Goal: Task Accomplishment & Management: Use online tool/utility

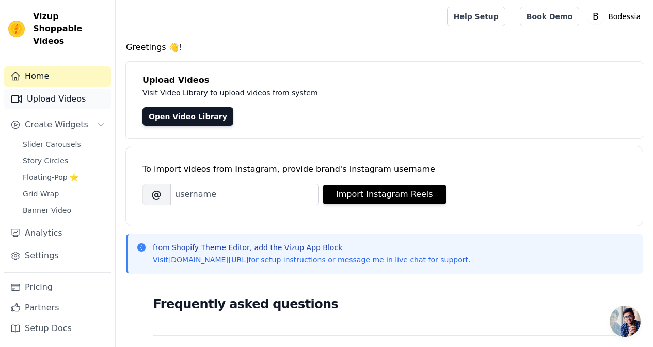
click at [59, 89] on link "Upload Videos" at bounding box center [57, 99] width 107 height 21
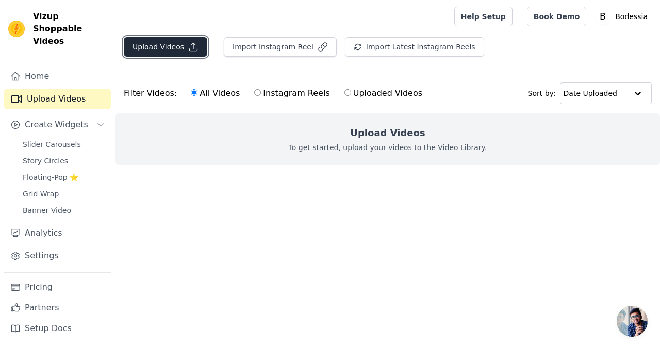
click at [184, 41] on button "Upload Videos" at bounding box center [166, 47] width 84 height 20
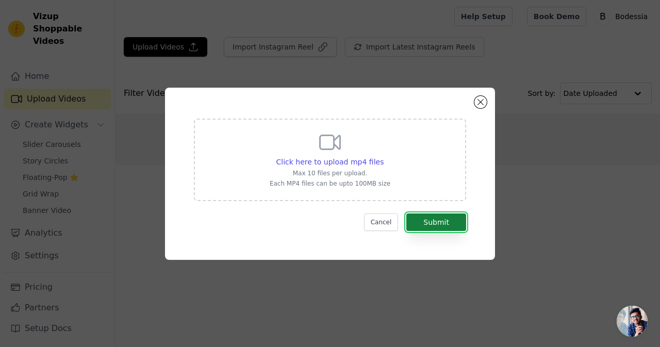
click at [449, 224] on button "Submit" at bounding box center [437, 223] width 60 height 18
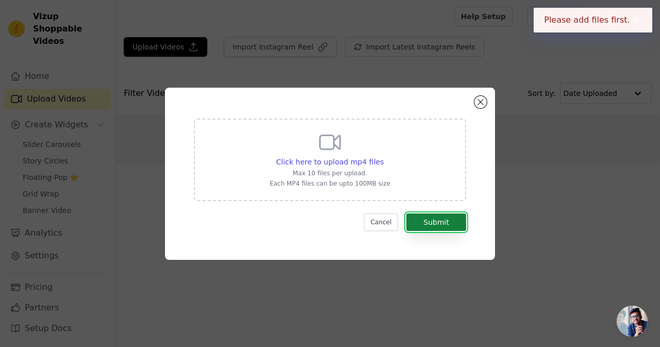
click at [449, 224] on button "Submit" at bounding box center [437, 223] width 60 height 18
click at [484, 98] on button "Close modal" at bounding box center [481, 102] width 12 height 12
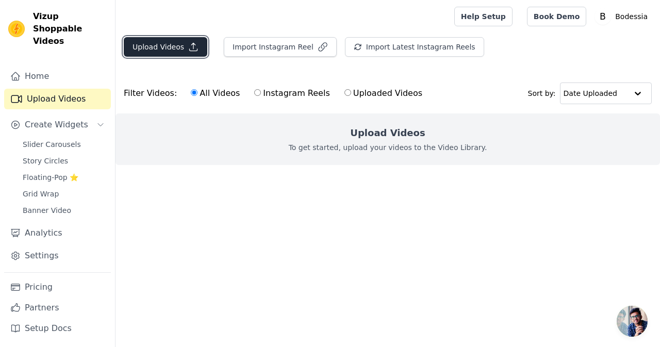
click at [194, 53] on button "Upload Videos" at bounding box center [166, 47] width 84 height 20
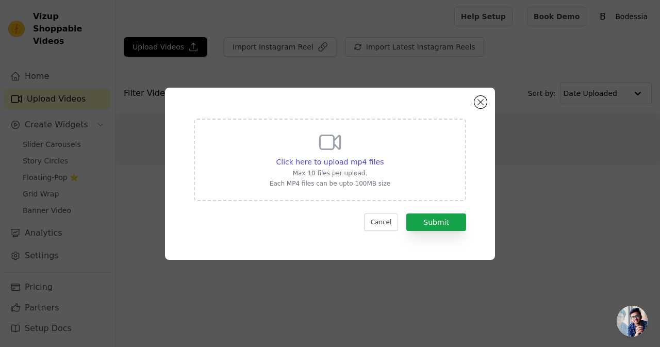
click at [319, 152] on icon at bounding box center [330, 142] width 25 height 25
click at [383, 156] on input "Click here to upload mp4 files Max 10 files per upload. Each MP4 files can be u…" at bounding box center [383, 156] width 1 height 1
click at [370, 164] on span "Click here to upload mp4 files" at bounding box center [331, 162] width 108 height 8
click at [383, 157] on input "Click here to upload mp4 files Max 10 files per upload. Each MP4 files can be u…" at bounding box center [383, 156] width 1 height 1
click at [406, 175] on div "Click here to upload mp4 files Max 10 files per upload. Each MP4 files can be u…" at bounding box center [330, 160] width 272 height 83
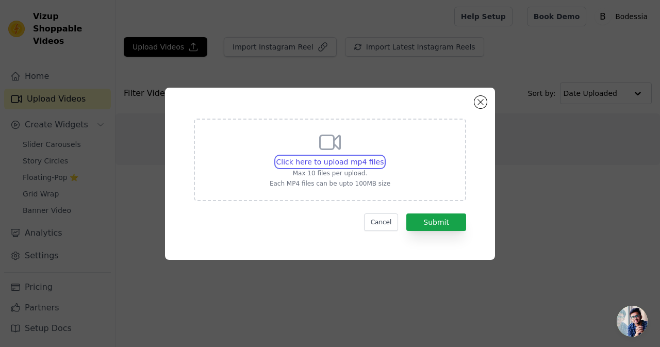
click at [384, 157] on input "Click here to upload mp4 files Max 10 files per upload. Each MP4 files can be u…" at bounding box center [383, 156] width 1 height 1
click at [480, 106] on button "Close modal" at bounding box center [481, 102] width 12 height 12
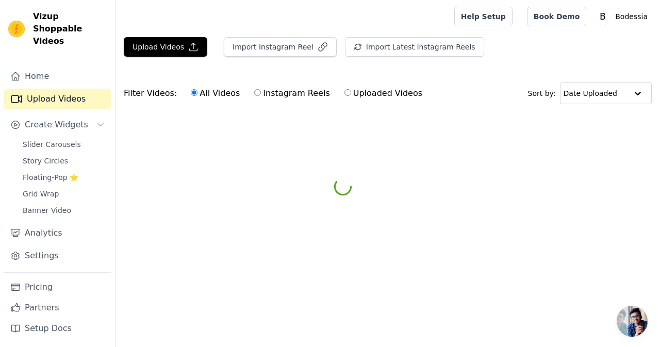
click at [480, 106] on div "Filter Videos: All Videos Instagram Reels Uploaded Videos Sort by: Date Uploaded" at bounding box center [388, 93] width 545 height 40
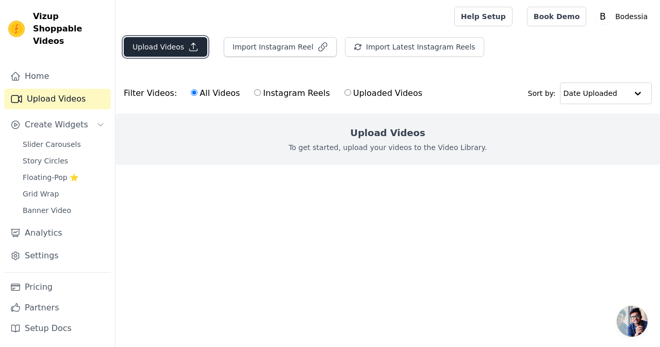
click at [192, 38] on button "Upload Videos" at bounding box center [166, 47] width 84 height 20
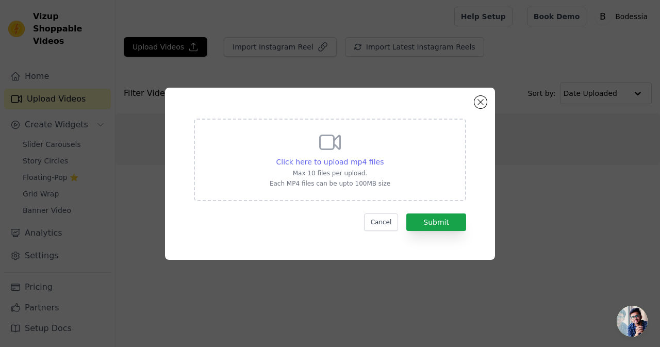
click at [359, 163] on span "Click here to upload mp4 files" at bounding box center [331, 162] width 108 height 8
click at [383, 157] on input "Click here to upload mp4 files Max 10 files per upload. Each MP4 files can be u…" at bounding box center [383, 156] width 1 height 1
click at [477, 100] on button "Close modal" at bounding box center [481, 102] width 12 height 12
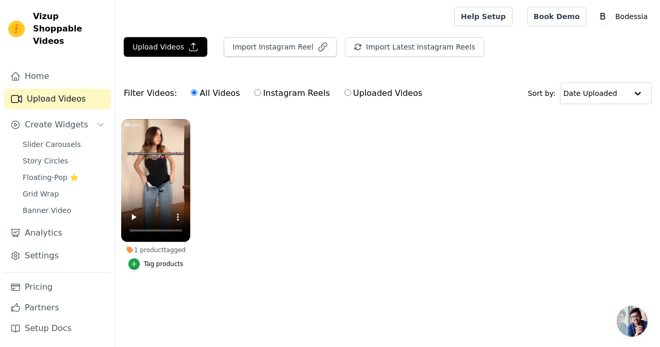
click at [277, 215] on ul "1 product tagged Tag products" at bounding box center [388, 204] width 545 height 183
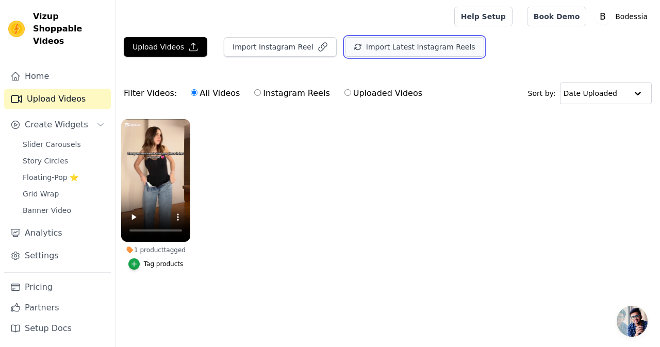
click at [418, 41] on button "Import Latest Instagram Reels" at bounding box center [414, 47] width 139 height 20
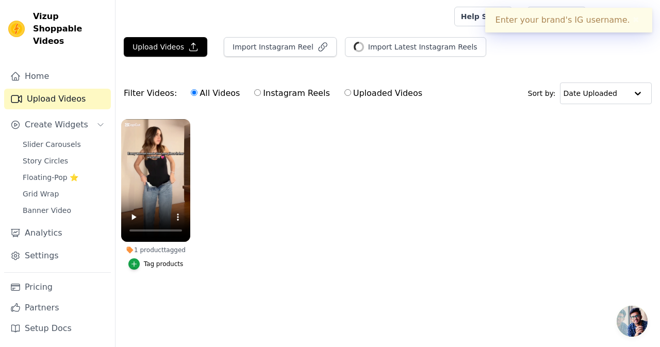
click at [636, 18] on button "✖" at bounding box center [636, 20] width 12 height 12
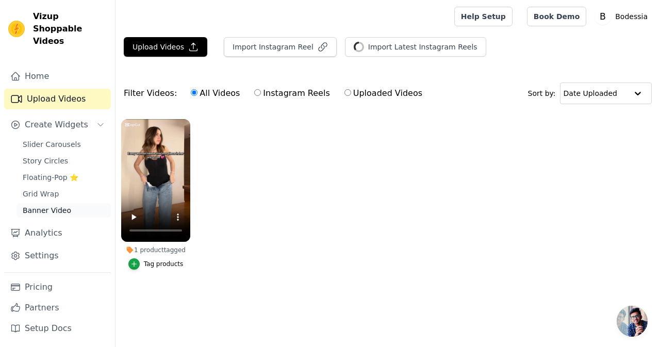
click at [61, 203] on link "Banner Video" at bounding box center [64, 210] width 94 height 14
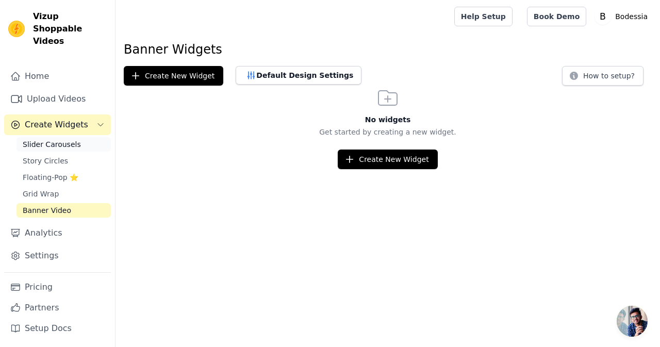
click at [73, 137] on link "Slider Carousels" at bounding box center [64, 144] width 94 height 14
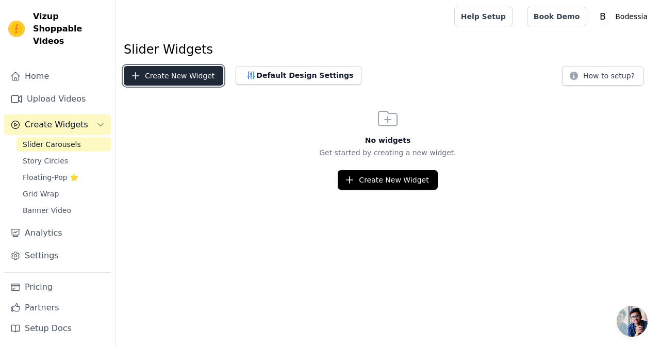
click at [165, 71] on button "Create New Widget" at bounding box center [174, 76] width 100 height 20
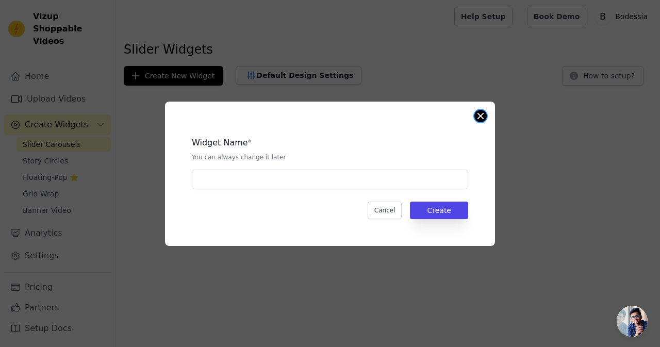
click at [482, 117] on button "Close modal" at bounding box center [481, 116] width 12 height 12
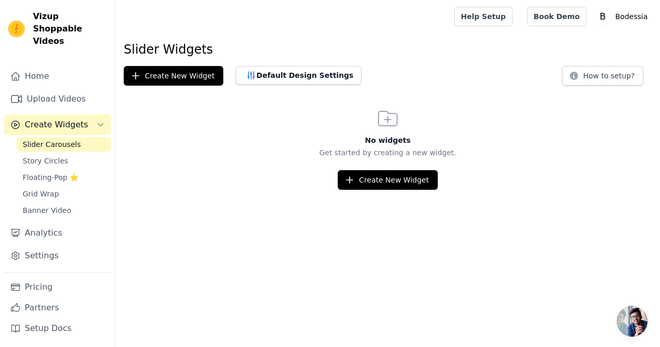
click at [637, 321] on span "Open chat" at bounding box center [632, 321] width 31 height 31
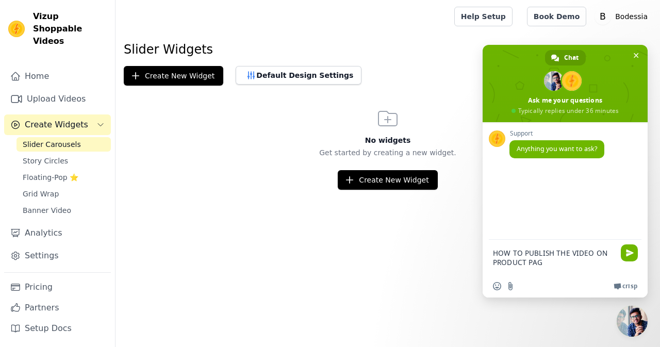
type textarea "HOW TO PUBLISH THE VIDEO ON PRODUCT PAGE"
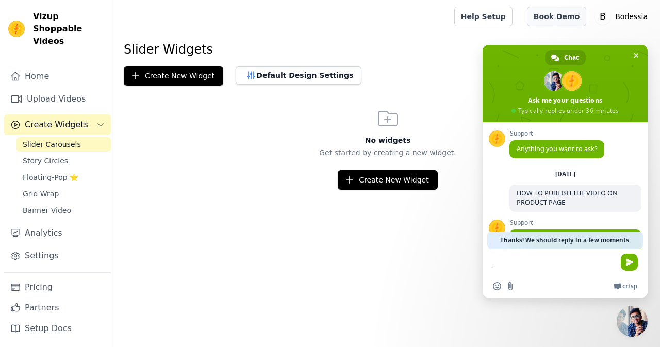
scroll to position [77, 0]
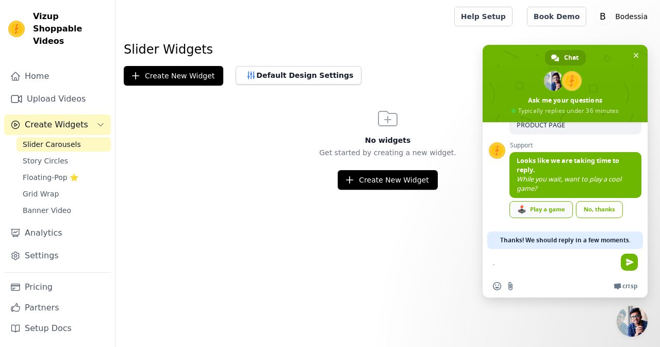
type textarea "."
click at [552, 210] on link "🕹️ Play a game" at bounding box center [541, 209] width 63 height 17
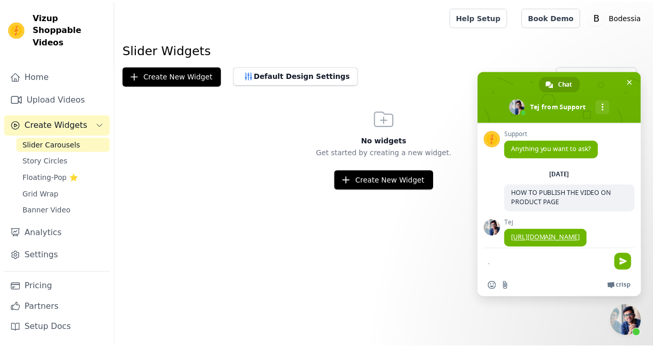
scroll to position [85, 0]
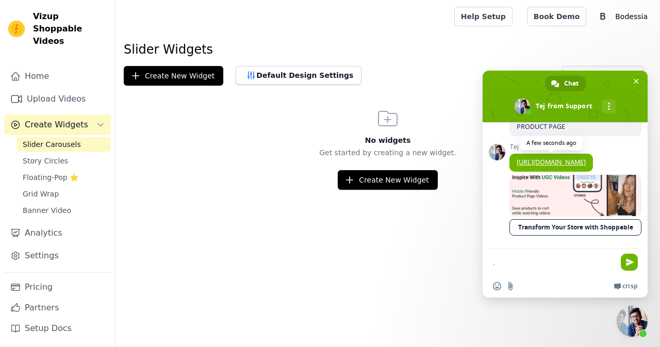
click at [562, 158] on link "https://vizupcommerce.com/docs/setup-in-pdp/" at bounding box center [551, 162] width 69 height 9
click at [177, 73] on button "Create New Widget" at bounding box center [174, 76] width 100 height 20
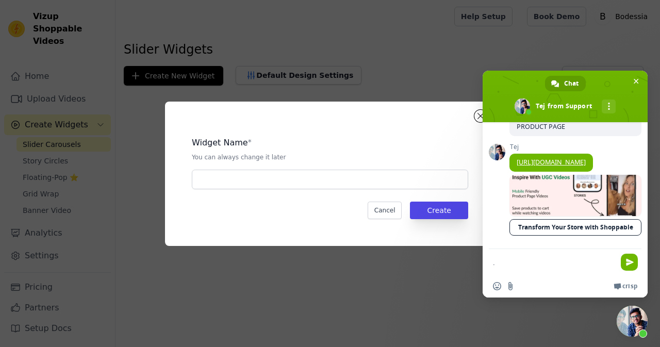
click at [424, 197] on div "Widget Name * You can always change it later Cancel Create" at bounding box center [330, 173] width 297 height 111
click at [431, 204] on button "Create" at bounding box center [439, 211] width 58 height 18
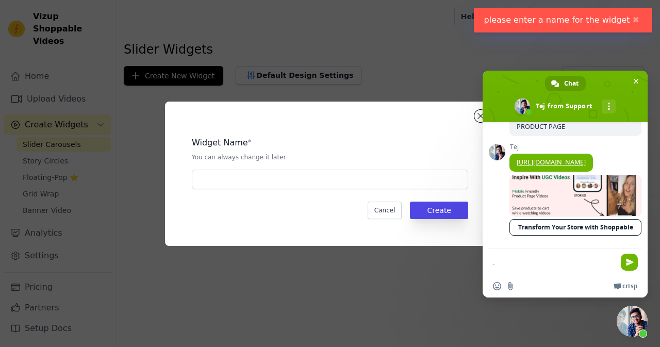
click at [358, 149] on div "Widget Name * You can always change it later" at bounding box center [330, 149] width 277 height 25
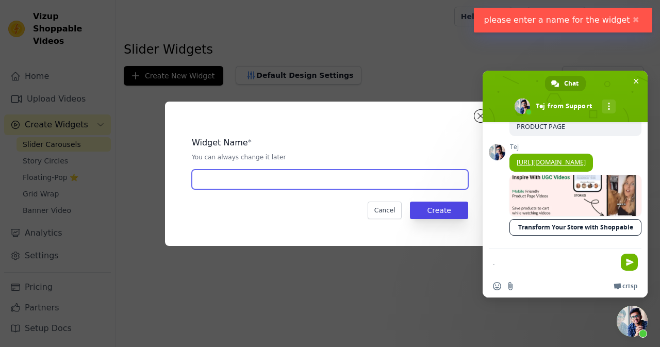
click at [359, 183] on input "text" at bounding box center [330, 180] width 277 height 20
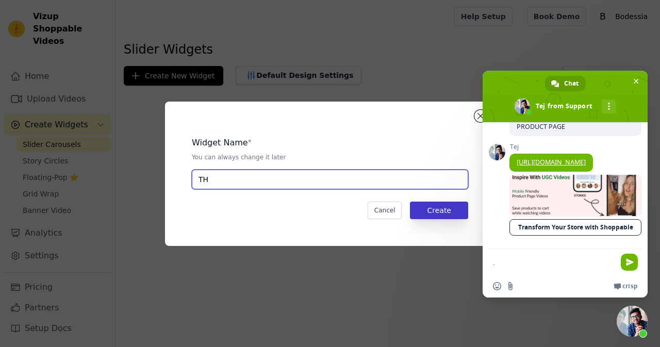
type input "TH"
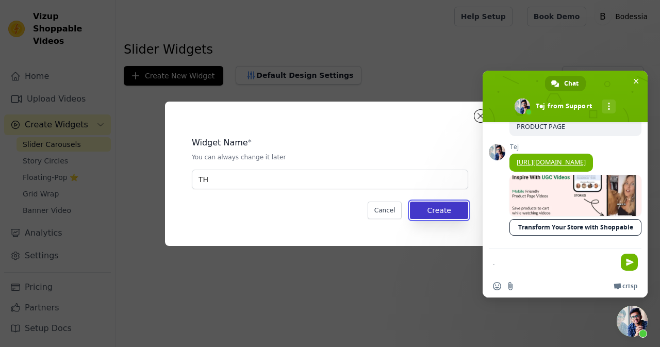
click at [446, 215] on button "Create" at bounding box center [439, 211] width 58 height 18
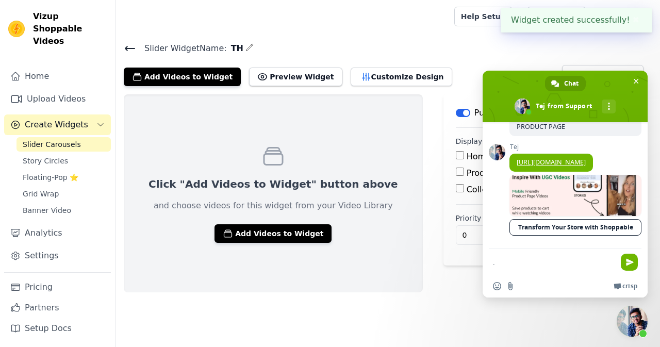
click at [456, 168] on input "Product Page" at bounding box center [460, 172] width 8 height 8
checkbox input "true"
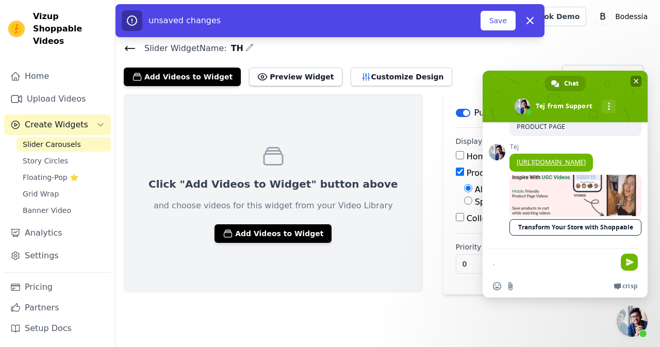
click at [634, 83] on span "Close chat" at bounding box center [636, 81] width 5 height 7
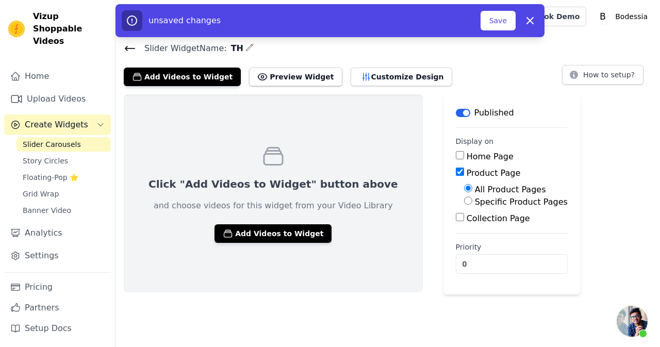
click at [464, 204] on input "Specific Product Pages" at bounding box center [468, 201] width 8 height 8
radio input "true"
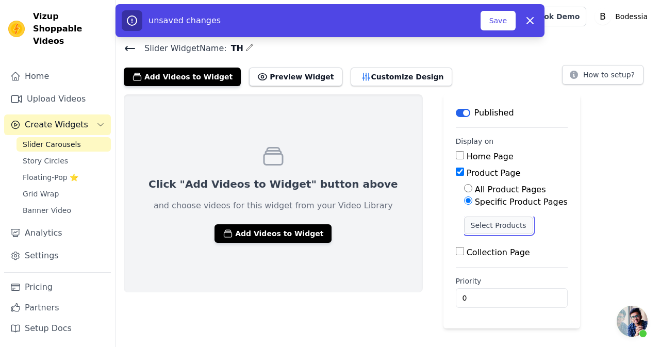
click at [464, 219] on button "Select Products" at bounding box center [498, 226] width 69 height 18
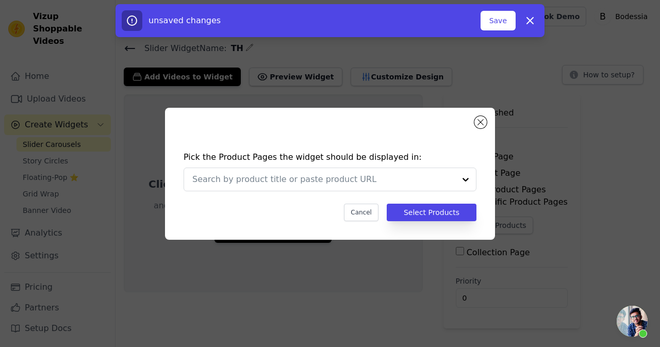
click at [425, 196] on div "Pick the Product Pages the widget should be displayed in: Cancel Select Products" at bounding box center [330, 186] width 314 height 91
click at [436, 183] on input "text" at bounding box center [323, 179] width 263 height 12
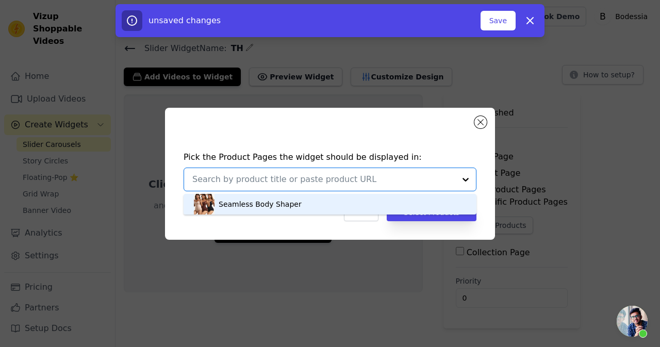
click at [413, 195] on div "Seamless Body Shaper" at bounding box center [330, 204] width 272 height 21
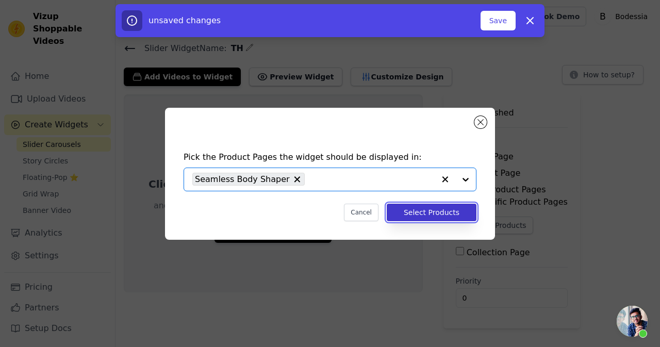
click at [414, 205] on button "Select Products" at bounding box center [432, 213] width 90 height 18
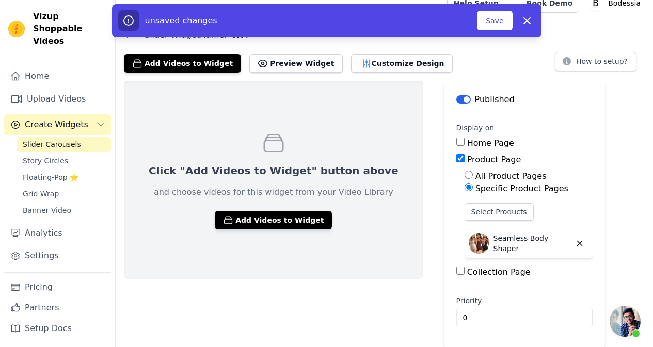
scroll to position [14, 0]
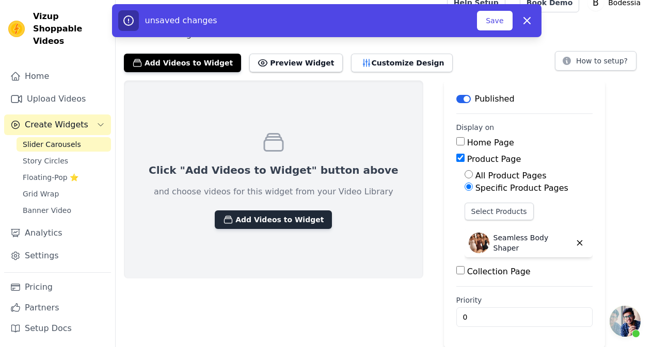
click at [280, 210] on button "Add Videos to Widget" at bounding box center [273, 219] width 117 height 19
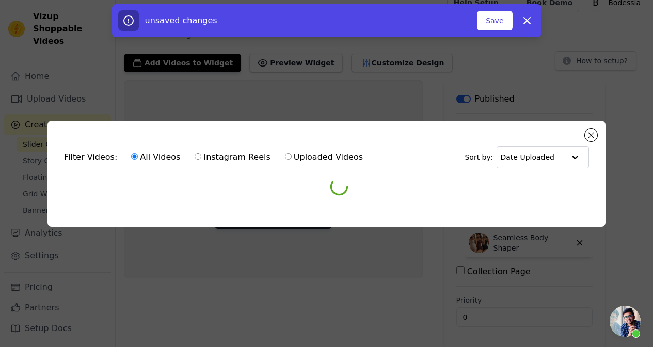
click at [280, 210] on div "Filter Videos: All Videos Instagram Reels Uploaded Videos Sort by: Date Uploade…" at bounding box center [326, 174] width 558 height 106
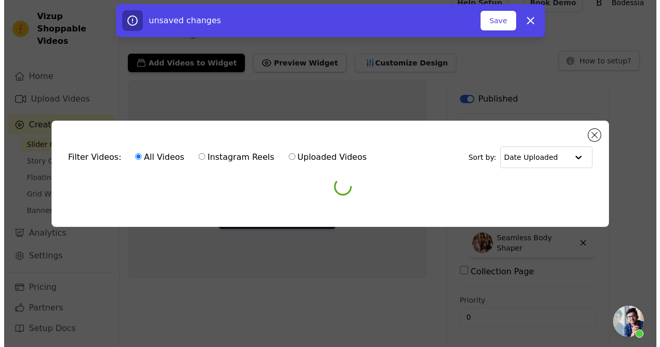
scroll to position [0, 0]
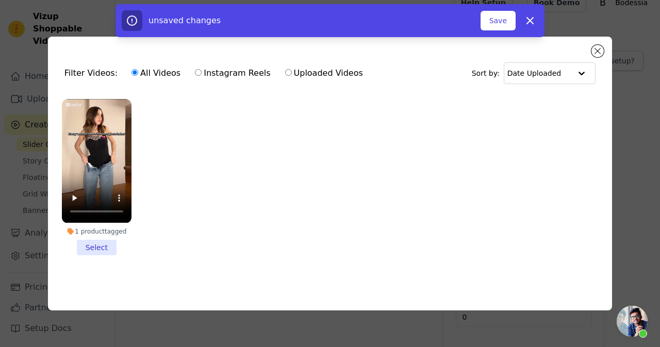
click at [101, 236] on li "1 product tagged Select" at bounding box center [97, 177] width 70 height 156
click at [0, 0] on input "1 product tagged Select" at bounding box center [0, 0] width 0 height 0
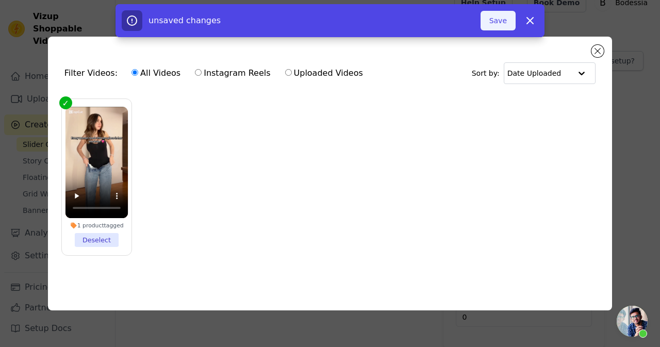
click at [493, 15] on button "Save" at bounding box center [498, 21] width 35 height 20
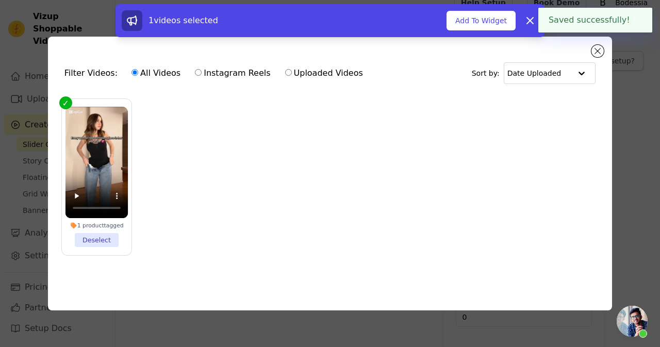
click at [493, 15] on button "Add To Widget" at bounding box center [481, 21] width 69 height 20
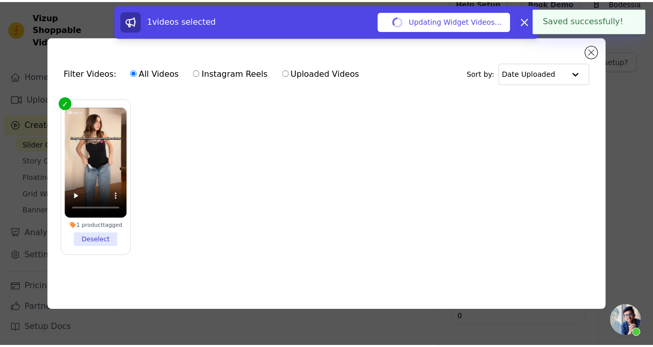
scroll to position [14, 0]
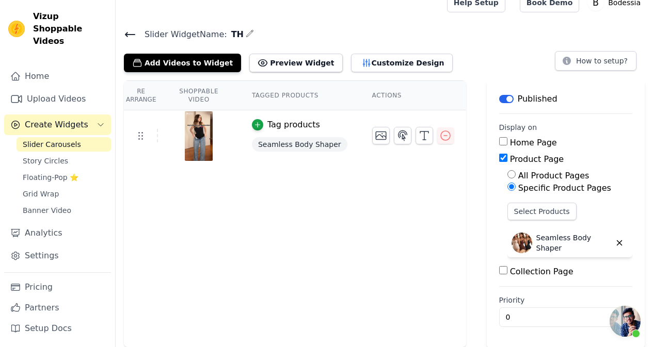
click at [507, 170] on div "All Product Pages" at bounding box center [569, 176] width 125 height 12
click at [507, 172] on input "All Product Pages" at bounding box center [511, 174] width 8 height 8
radio input "true"
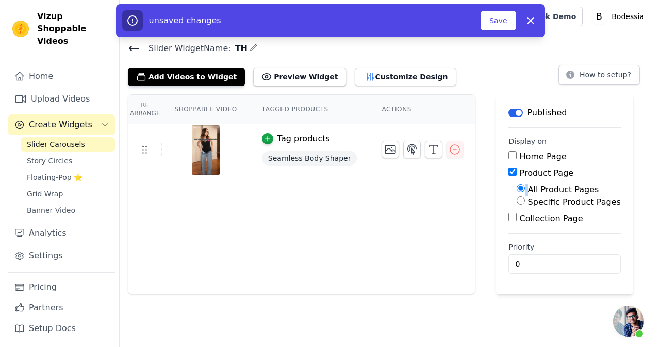
scroll to position [0, 0]
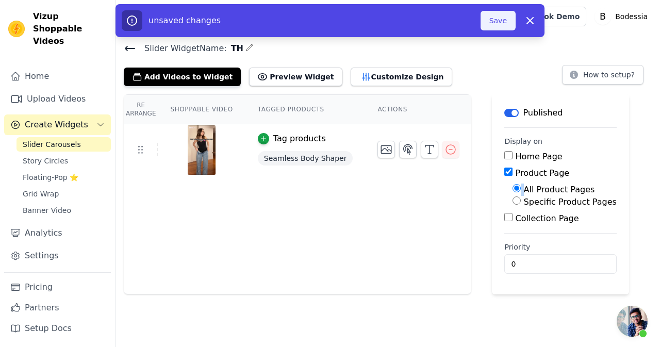
click at [497, 20] on button "Save" at bounding box center [498, 21] width 35 height 20
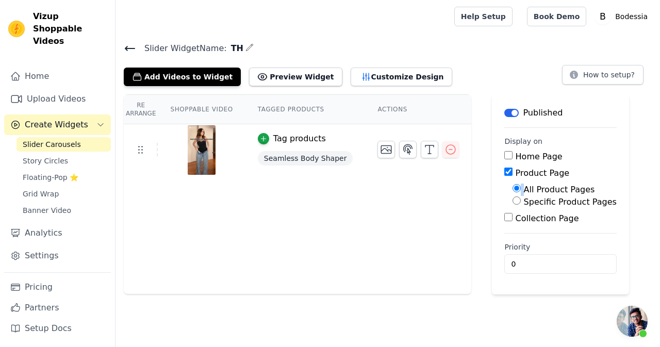
click at [208, 145] on img at bounding box center [201, 150] width 29 height 50
click at [176, 68] on button "Add Videos to Widget" at bounding box center [182, 77] width 117 height 19
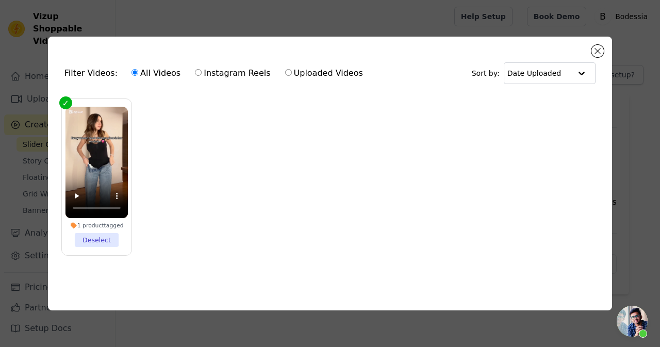
click at [459, 174] on ul "1 product tagged Deselect" at bounding box center [330, 185] width 548 height 184
click at [601, 51] on button "Close modal" at bounding box center [598, 51] width 12 height 12
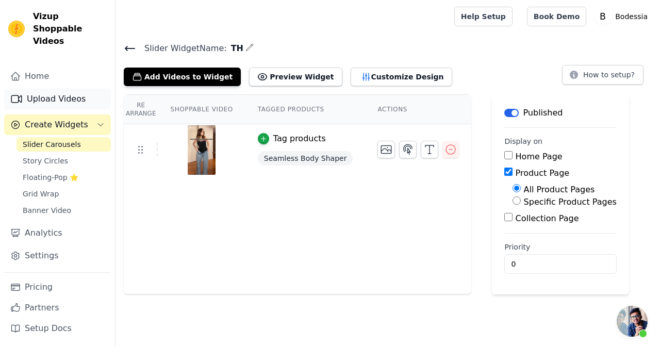
click at [60, 93] on link "Upload Videos" at bounding box center [57, 99] width 107 height 21
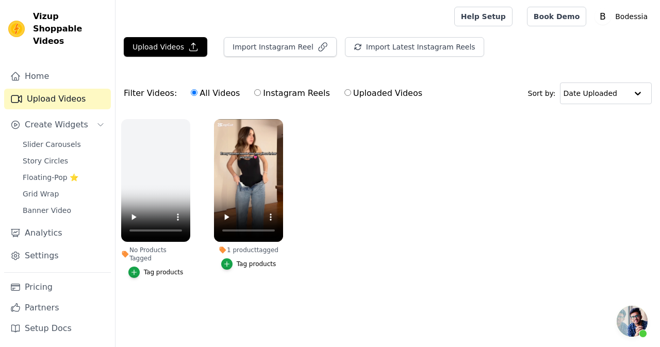
click at [124, 282] on ul "No Products Tagged Tag products 1 product tagged Tag products" at bounding box center [388, 208] width 545 height 191
click at [69, 119] on span "Create Widgets" at bounding box center [56, 125] width 63 height 12
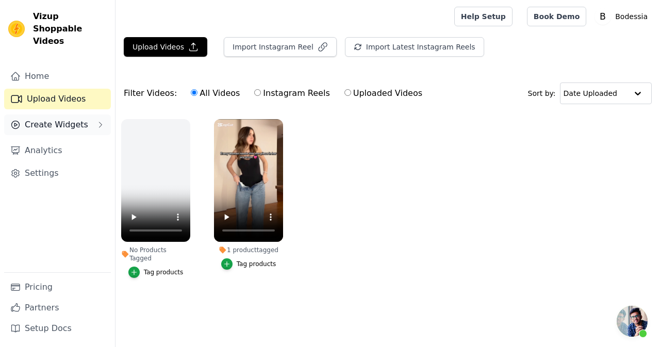
click at [51, 119] on span "Create Widgets" at bounding box center [56, 125] width 63 height 12
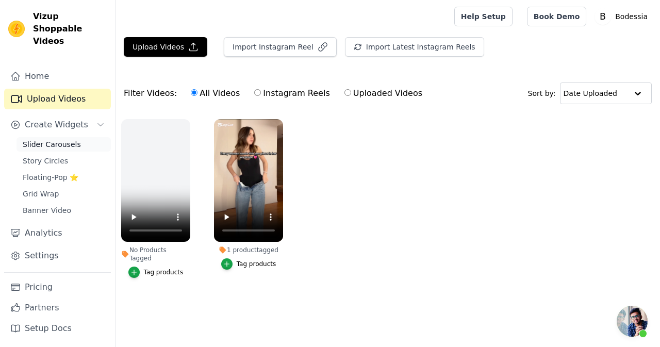
click at [51, 137] on link "Slider Carousels" at bounding box center [64, 144] width 94 height 14
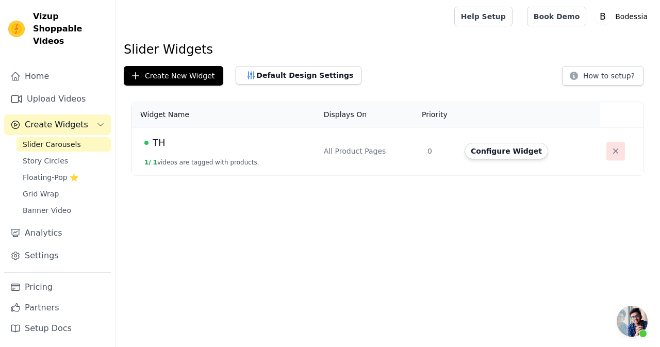
click at [612, 153] on icon "button" at bounding box center [616, 151] width 10 height 10
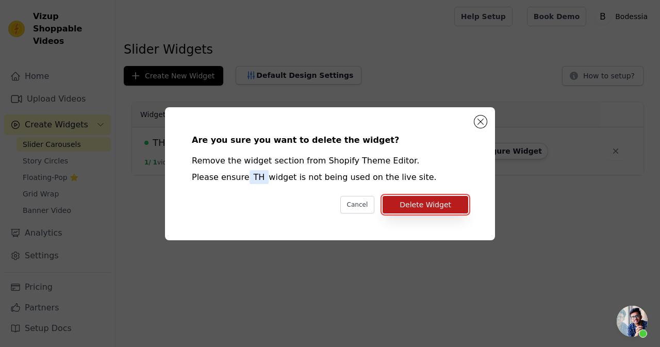
click at [453, 198] on button "Delete Widget" at bounding box center [426, 205] width 86 height 18
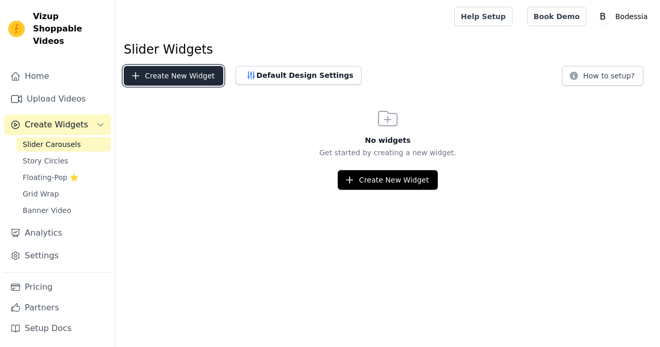
click at [205, 77] on button "Create New Widget" at bounding box center [174, 76] width 100 height 20
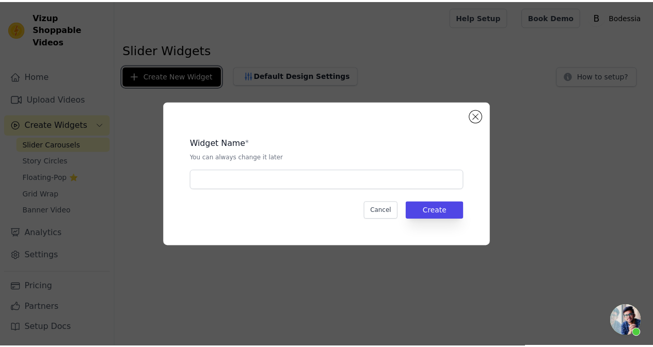
scroll to position [85, 0]
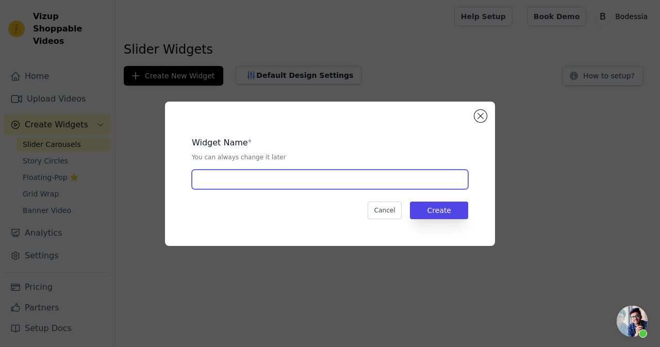
click at [277, 173] on input "text" at bounding box center [330, 180] width 277 height 20
paste input "27"
type input "15227"
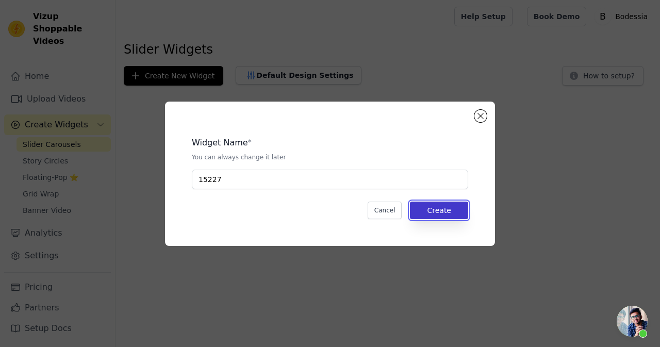
click at [423, 208] on button "Create" at bounding box center [439, 211] width 58 height 18
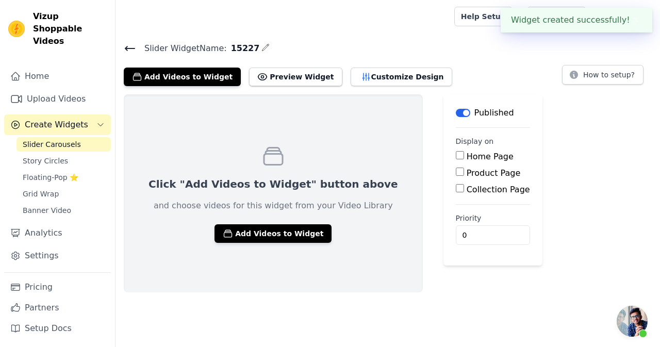
click at [456, 173] on input "Product Page" at bounding box center [460, 172] width 8 height 8
checkbox input "true"
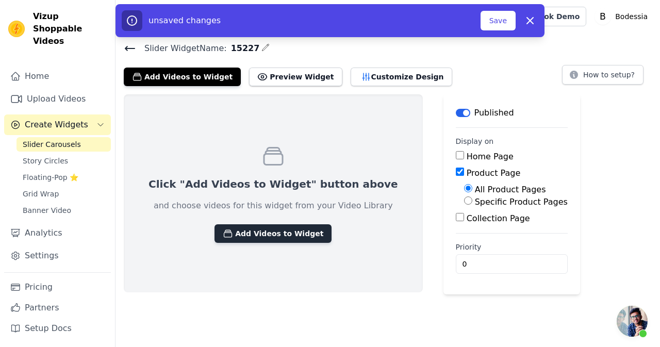
click at [273, 226] on button "Add Videos to Widget" at bounding box center [273, 233] width 117 height 19
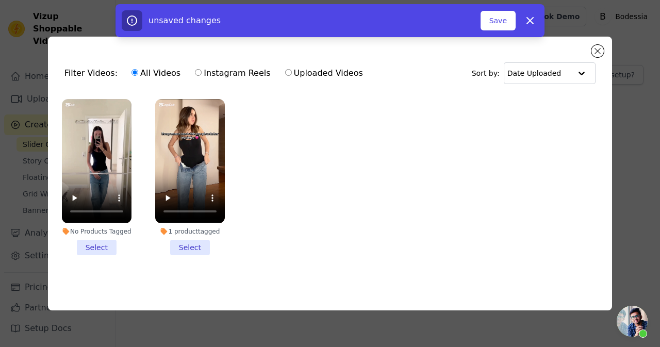
click at [92, 246] on li "No Products Tagged Select" at bounding box center [97, 177] width 70 height 156
click at [0, 0] on input "No Products Tagged Select" at bounding box center [0, 0] width 0 height 0
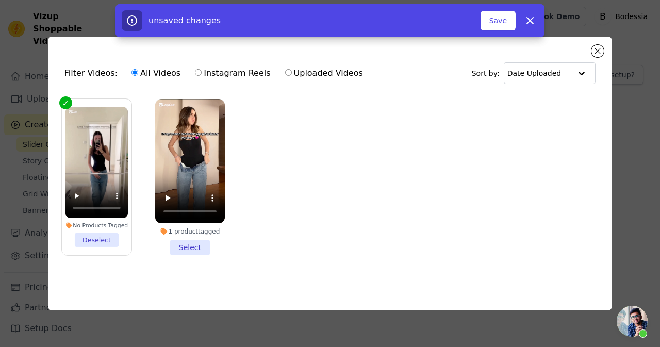
click at [107, 242] on li "No Products Tagged Deselect" at bounding box center [97, 177] width 63 height 140
click at [0, 0] on input "No Products Tagged Deselect" at bounding box center [0, 0] width 0 height 0
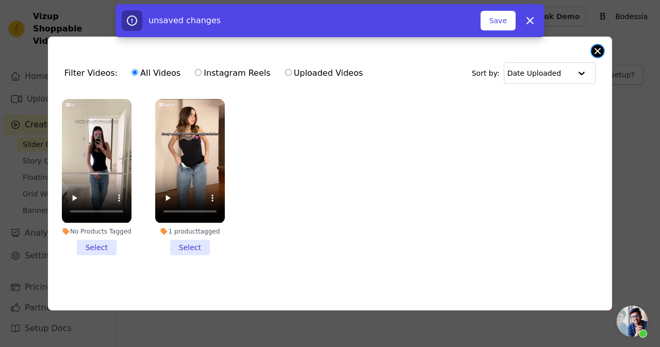
click at [601, 50] on button "Close modal" at bounding box center [598, 51] width 12 height 12
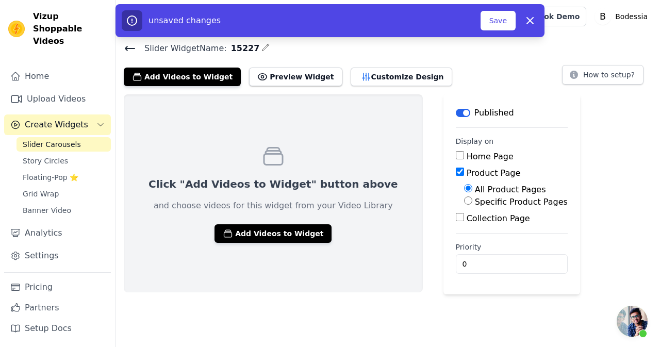
click at [522, 38] on main "Slider Widget Name: 15227 Add Videos to Widget Preview Widget Customize Design …" at bounding box center [388, 164] width 545 height 262
click at [55, 89] on link "Upload Videos" at bounding box center [57, 99] width 107 height 21
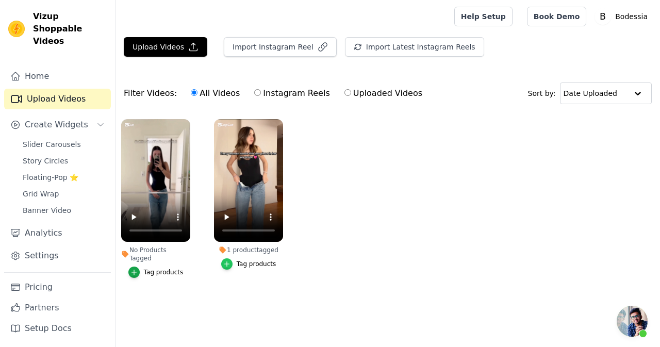
click at [231, 268] on icon "button" at bounding box center [226, 264] width 7 height 7
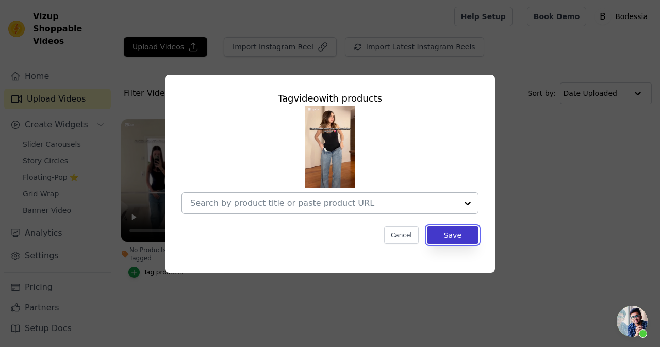
click at [456, 235] on button "Save" at bounding box center [453, 235] width 52 height 18
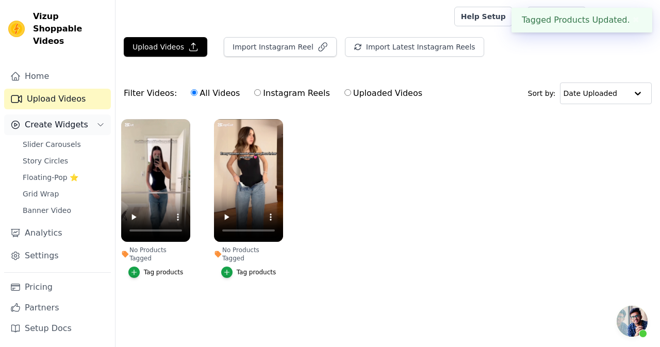
click at [74, 119] on span "Create Widgets" at bounding box center [56, 125] width 63 height 12
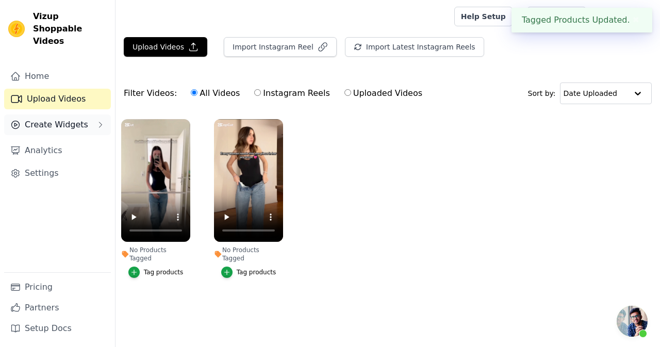
click at [62, 119] on span "Create Widgets" at bounding box center [56, 125] width 63 height 12
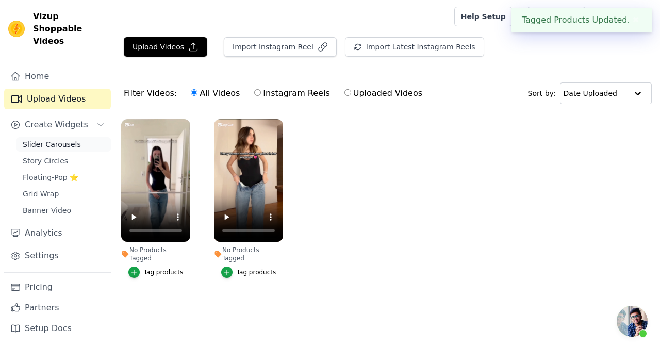
click at [61, 139] on span "Slider Carousels" at bounding box center [52, 144] width 58 height 10
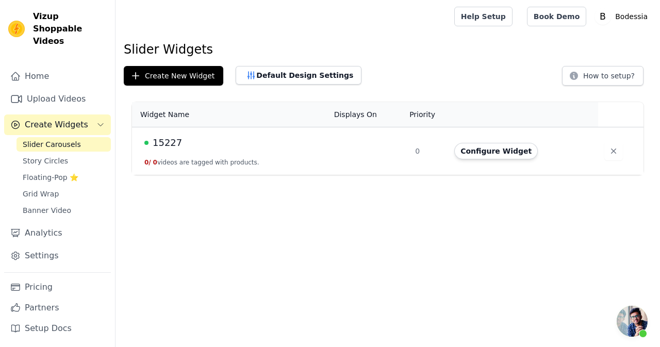
click at [419, 143] on td "0" at bounding box center [428, 151] width 39 height 48
click at [476, 145] on button "Configure Widget" at bounding box center [497, 151] width 84 height 17
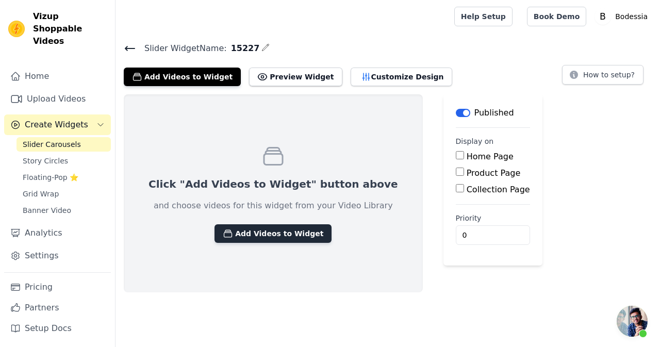
click at [271, 227] on button "Add Videos to Widget" at bounding box center [273, 233] width 117 height 19
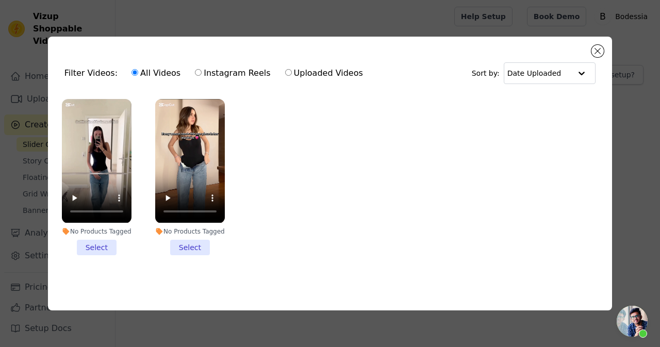
click at [102, 234] on li "No Products Tagged Select" at bounding box center [97, 177] width 70 height 156
click at [0, 0] on input "No Products Tagged Select" at bounding box center [0, 0] width 0 height 0
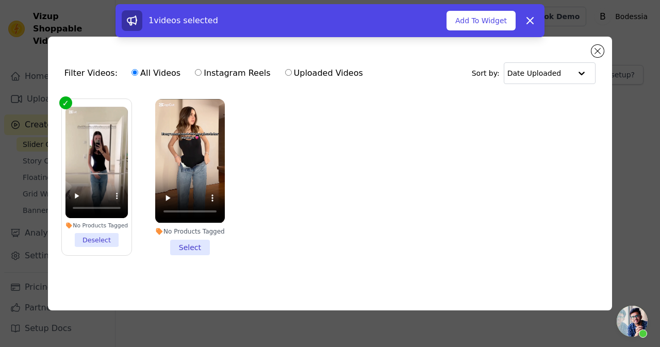
click at [177, 238] on li "No Products Tagged Select" at bounding box center [190, 177] width 70 height 156
click at [0, 0] on input "No Products Tagged Select" at bounding box center [0, 0] width 0 height 0
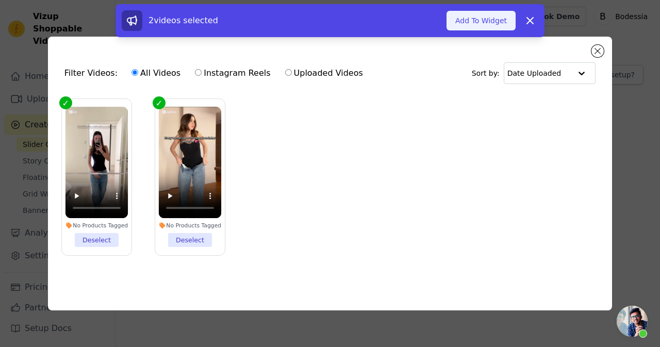
click at [480, 23] on button "Add To Widget" at bounding box center [481, 21] width 69 height 20
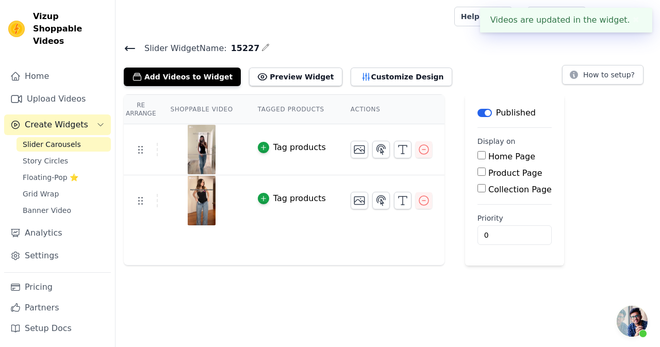
click at [478, 170] on input "Product Page" at bounding box center [482, 172] width 8 height 8
checkbox input "true"
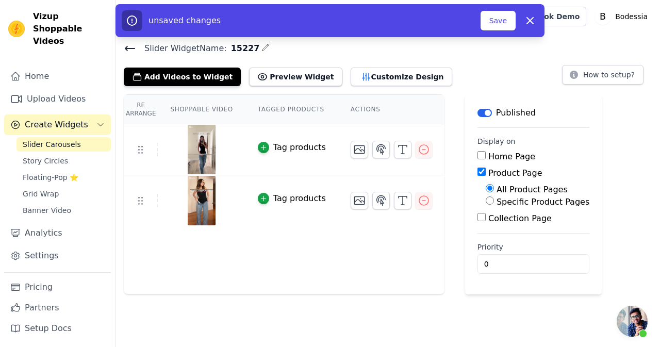
click at [486, 200] on input "Specific Product Pages" at bounding box center [490, 201] width 8 height 8
radio input "true"
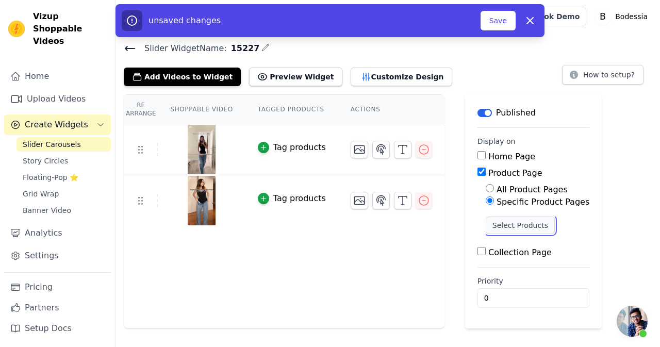
click at [486, 218] on button "Select Products" at bounding box center [520, 226] width 69 height 18
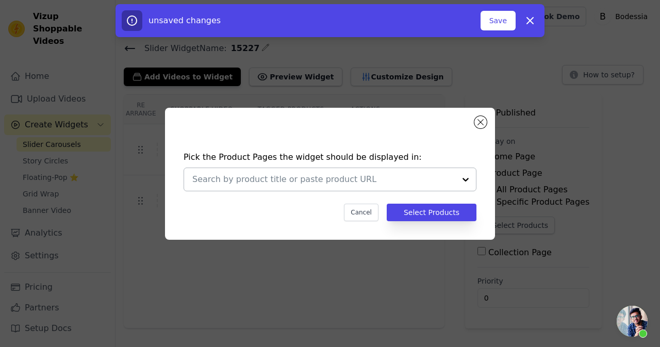
click at [461, 175] on div at bounding box center [466, 179] width 21 height 23
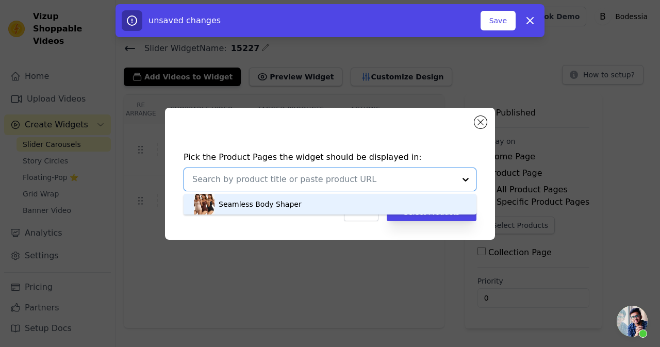
click at [404, 201] on div "Seamless Body Shaper" at bounding box center [330, 204] width 272 height 21
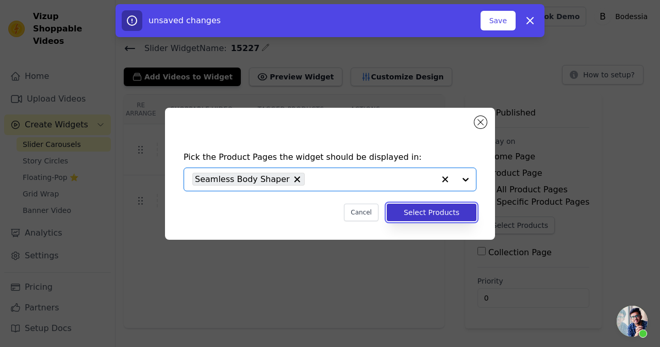
click at [423, 212] on button "Select Products" at bounding box center [432, 213] width 90 height 18
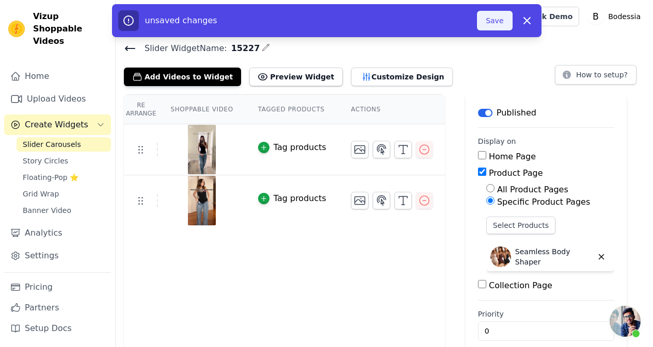
click at [499, 23] on button "Save" at bounding box center [494, 21] width 35 height 20
